Goal: Task Accomplishment & Management: Manage account settings

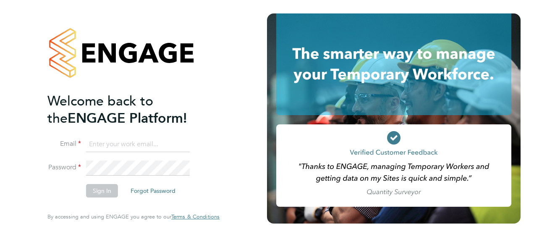
type input "[PERSON_NAME][EMAIL_ADDRESS][PERSON_NAME][DOMAIN_NAME]"
click at [107, 190] on button "Sign In" at bounding box center [102, 190] width 32 height 13
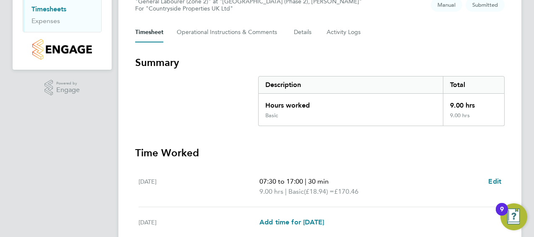
scroll to position [267, 0]
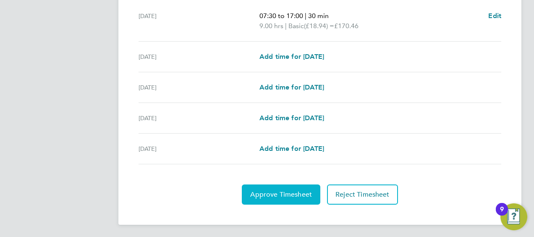
click at [284, 192] on span "Approve Timesheet" at bounding box center [281, 194] width 62 height 8
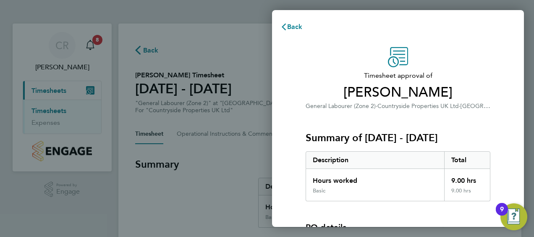
scroll to position [117, 0]
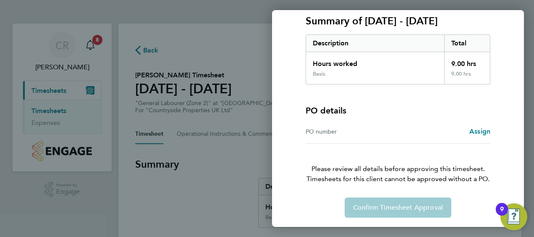
click at [448, 204] on div "Confirm Timesheet Approval" at bounding box center [398, 207] width 205 height 20
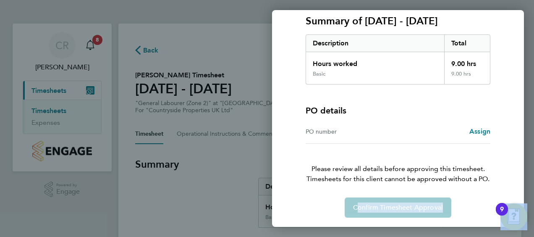
click at [448, 204] on div "Confirm Timesheet Approval" at bounding box center [398, 207] width 205 height 20
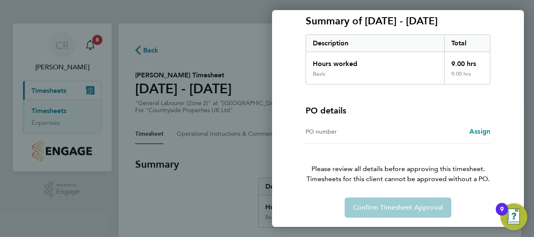
click at [341, 207] on div "Confirm Timesheet Approval" at bounding box center [398, 207] width 205 height 20
click at [202, 189] on div "Back Timesheet approval of Mark Accorsi General Labourer (Zone 2) · Countryside…" at bounding box center [267, 118] width 534 height 237
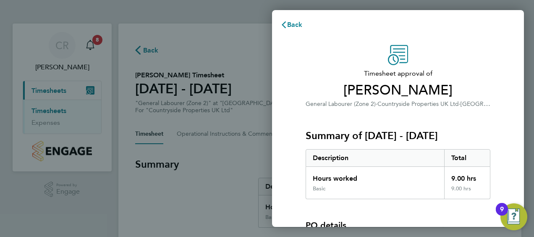
scroll to position [0, 0]
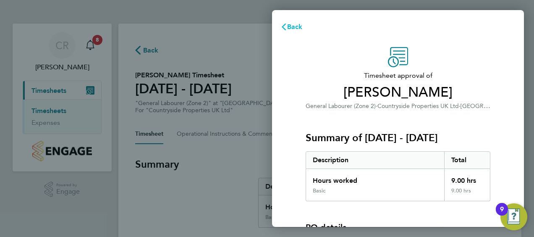
click at [289, 29] on span "Back" at bounding box center [295, 27] width 16 height 8
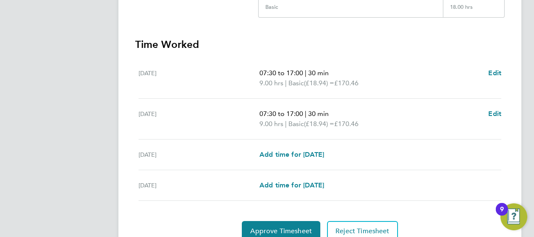
scroll to position [247, 0]
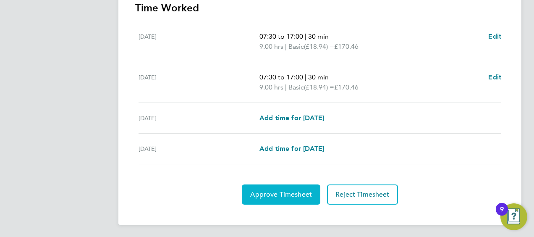
click at [292, 190] on span "Approve Timesheet" at bounding box center [281, 194] width 62 height 8
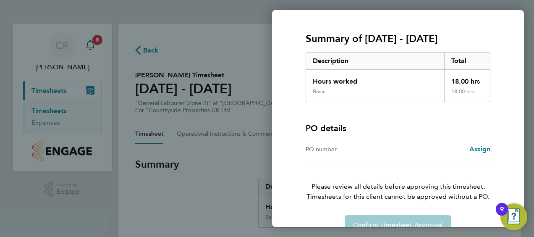
scroll to position [117, 0]
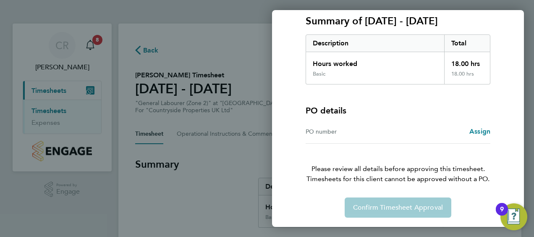
click at [396, 205] on div "Confirm Timesheet Approval" at bounding box center [398, 207] width 205 height 20
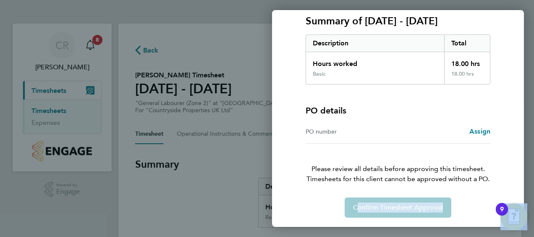
click at [396, 205] on div "Confirm Timesheet Approval" at bounding box center [398, 207] width 205 height 20
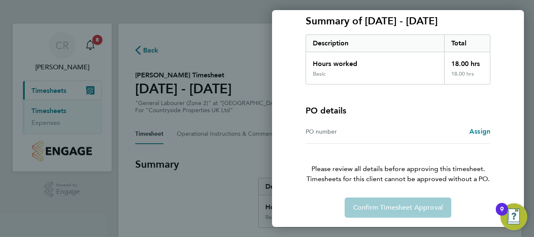
click at [197, 203] on div "Back Timesheet approval of Ben Wilson General Labourer (Zone 2) · Countryside P…" at bounding box center [267, 118] width 534 height 237
click at [215, 11] on div "Back Timesheet approval of Ben Wilson General Labourer (Zone 2) · Countryside P…" at bounding box center [267, 118] width 534 height 237
click at [97, 44] on div "Back Timesheet approval of Ben Wilson General Labourer (Zone 2) · Countryside P…" at bounding box center [267, 118] width 534 height 237
click at [195, 199] on div "Back Timesheet approval of Ben Wilson General Labourer (Zone 2) · Countryside P…" at bounding box center [267, 118] width 534 height 237
click at [113, 198] on div "Back Timesheet approval of Ben Wilson General Labourer (Zone 2) · Countryside P…" at bounding box center [267, 118] width 534 height 237
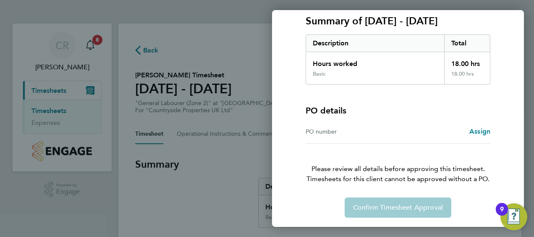
click at [96, 41] on div "Back Timesheet approval of Ben Wilson General Labourer (Zone 2) · Countryside P…" at bounding box center [267, 118] width 534 height 237
click at [97, 41] on div "Back Timesheet approval of Ben Wilson General Labourer (Zone 2) · Countryside P…" at bounding box center [267, 118] width 534 height 237
click at [504, 8] on div "Back Timesheet approval of Ben Wilson General Labourer (Zone 2) · Countryside P…" at bounding box center [267, 118] width 534 height 237
click at [179, 46] on div "Back Timesheet approval of Ben Wilson General Labourer (Zone 2) · Countryside P…" at bounding box center [267, 118] width 534 height 237
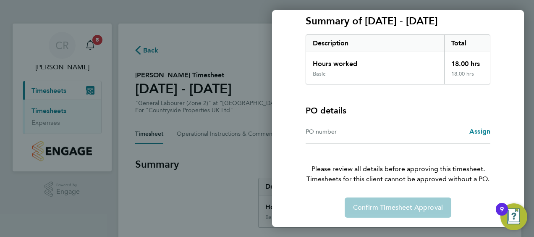
click at [141, 51] on div "Back Timesheet approval of Ben Wilson General Labourer (Zone 2) · Countryside P…" at bounding box center [267, 118] width 534 height 237
drag, startPoint x: 153, startPoint y: 44, endPoint x: 147, endPoint y: 50, distance: 8.9
click at [147, 50] on div "Back Timesheet approval of Ben Wilson General Labourer (Zone 2) · Countryside P…" at bounding box center [267, 118] width 534 height 237
click at [147, 51] on div "Back Timesheet approval of Ben Wilson General Labourer (Zone 2) · Countryside P…" at bounding box center [267, 118] width 534 height 237
click at [383, 216] on div "Confirm Timesheet Approval" at bounding box center [398, 207] width 205 height 20
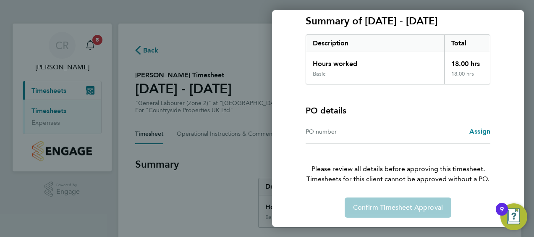
click at [497, 10] on div "Timesheet approval of Ben Wilson General Labourer (Zone 2) · Countryside Proper…" at bounding box center [398, 73] width 205 height 287
drag, startPoint x: 533, startPoint y: 10, endPoint x: 533, endPoint y: 3, distance: 6.7
click at [533, 9] on div "Back Timesheet approval of Ben Wilson General Labourer (Zone 2) · Countryside P…" at bounding box center [267, 118] width 534 height 237
click at [98, 39] on div "Back Timesheet approval of Ben Wilson General Labourer (Zone 2) · Countryside P…" at bounding box center [267, 118] width 534 height 237
click at [98, 10] on div "Back Timesheet approval of Ben Wilson General Labourer (Zone 2) · Countryside P…" at bounding box center [267, 118] width 534 height 237
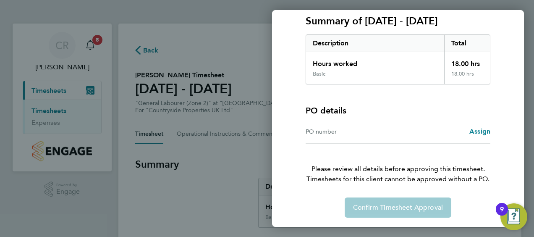
click at [361, 213] on div "Confirm Timesheet Approval" at bounding box center [398, 207] width 205 height 20
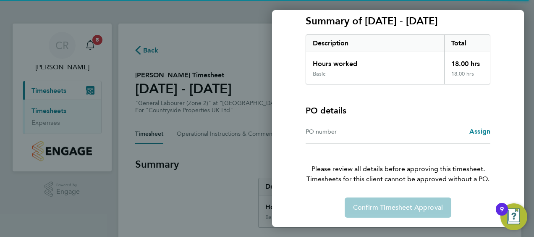
click at [202, 56] on div "Back Timesheet approval of Ben Wilson General Labourer (Zone 2) · Countryside P…" at bounding box center [267, 118] width 534 height 237
click at [198, 9] on div "Back Timesheet approval of Ben Wilson General Labourer (Zone 2) · Countryside P…" at bounding box center [267, 118] width 534 height 237
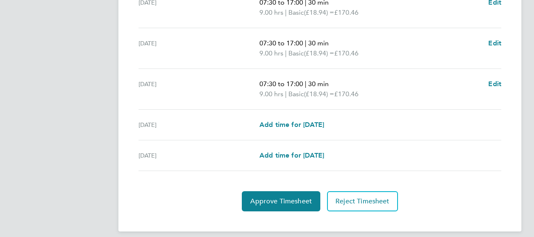
scroll to position [368, 0]
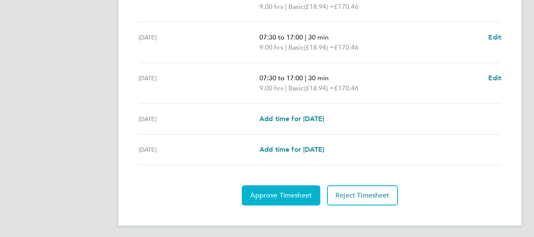
click at [292, 191] on span "Approve Timesheet" at bounding box center [281, 195] width 62 height 8
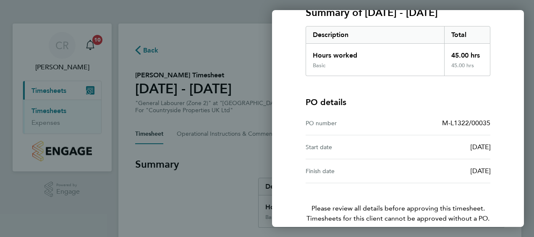
scroll to position [165, 0]
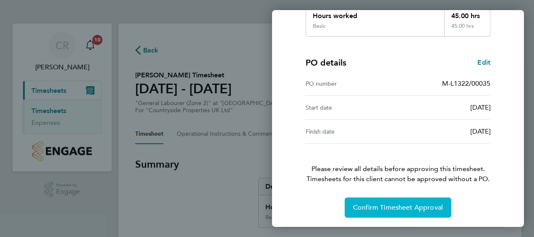
click at [410, 206] on span "Confirm Timesheet Approval" at bounding box center [398, 207] width 90 height 8
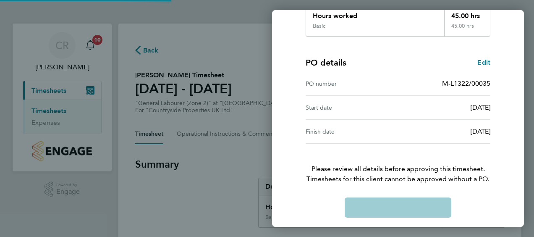
scroll to position [164, 0]
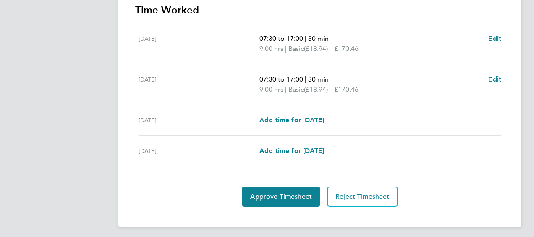
scroll to position [246, 0]
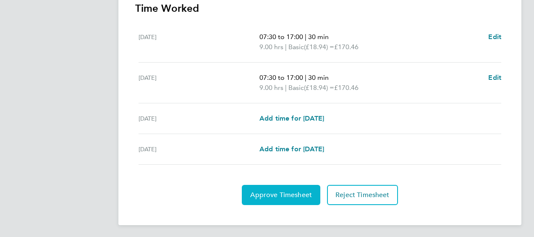
click at [298, 194] on span "Approve Timesheet" at bounding box center [281, 195] width 62 height 8
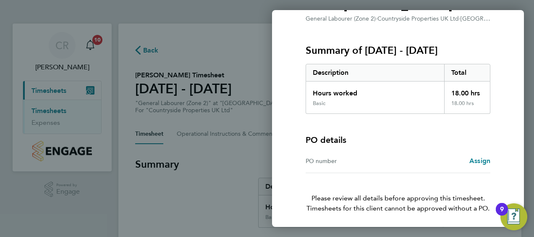
scroll to position [117, 0]
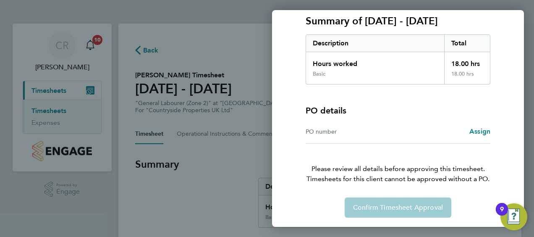
click at [386, 129] on div "PO number" at bounding box center [352, 131] width 92 height 10
click at [221, 185] on div "Back Timesheet approval of [PERSON_NAME] General Labourer (Zone 2) · Countrysid…" at bounding box center [267, 118] width 534 height 237
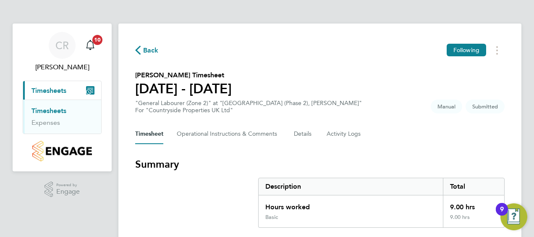
click at [145, 47] on span "Back" at bounding box center [151, 50] width 16 height 10
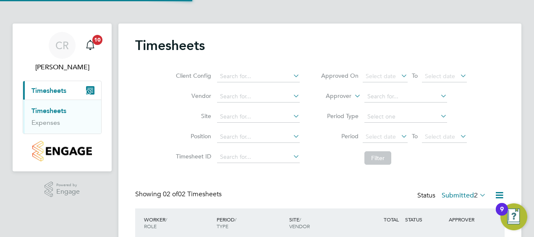
scroll to position [21, 73]
